Goal: Find specific page/section: Find specific page/section

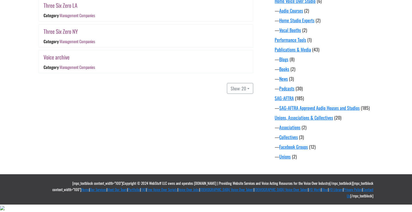
scroll to position [529, 0]
click at [227, 94] on button "Show: 20" at bounding box center [240, 88] width 26 height 11
click at [246, 94] on button "Show: 20" at bounding box center [240, 88] width 26 height 11
click at [78, 35] on link "Three Six Zero NY" at bounding box center [60, 31] width 34 height 8
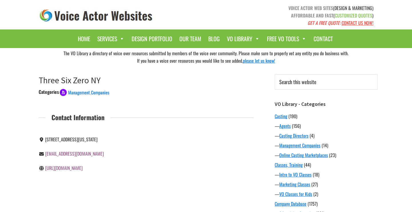
click at [80, 171] on link "[URL][DOMAIN_NAME]" at bounding box center [63, 167] width 37 height 7
